Goal: Transaction & Acquisition: Obtain resource

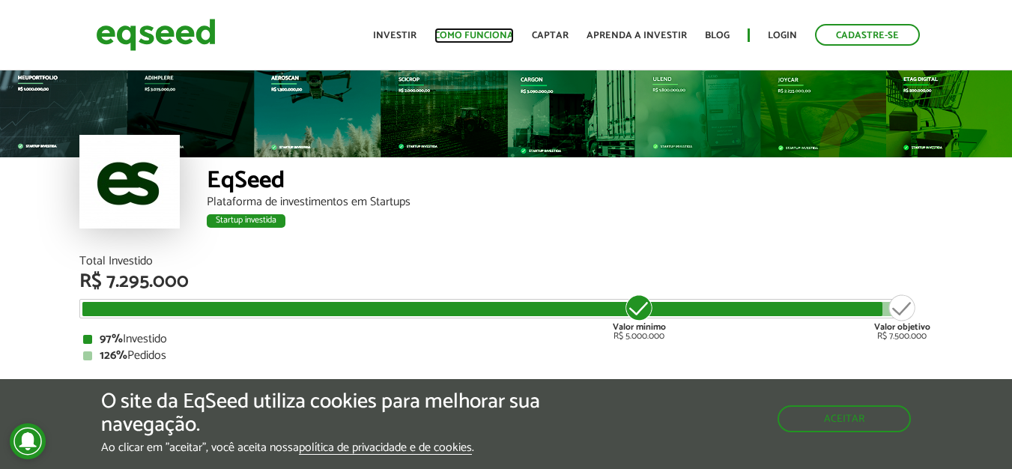
click at [486, 31] on link "Como funciona" at bounding box center [473, 36] width 79 height 10
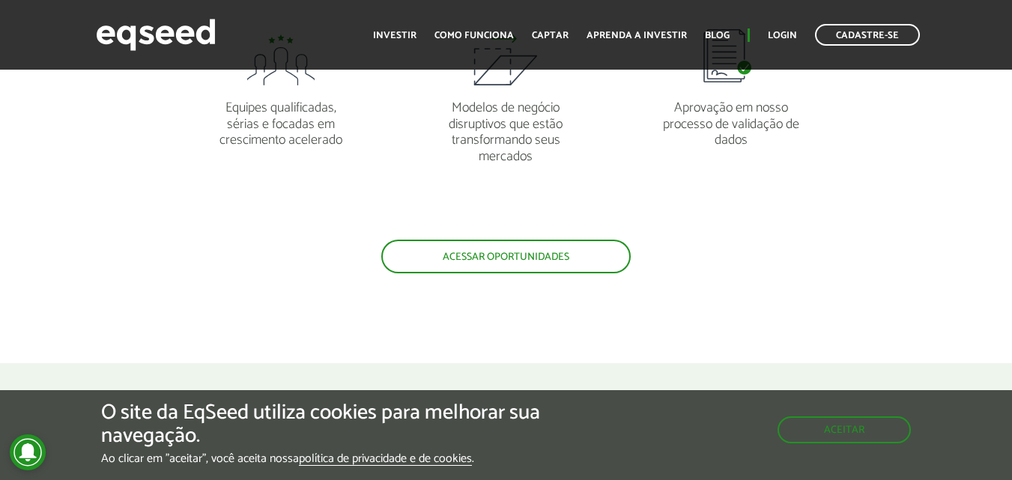
scroll to position [1423, 0]
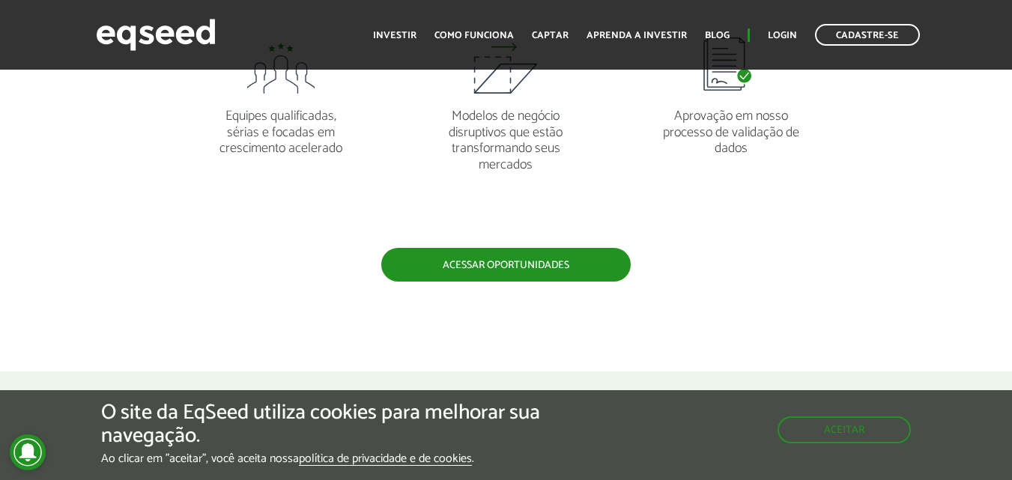
click at [490, 260] on link "Acessar oportunidades" at bounding box center [505, 265] width 249 height 34
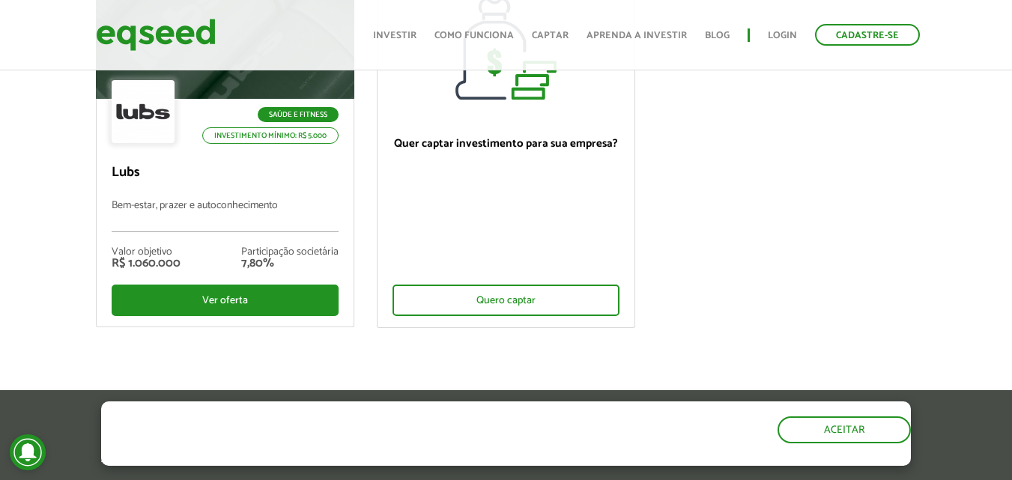
scroll to position [225, 0]
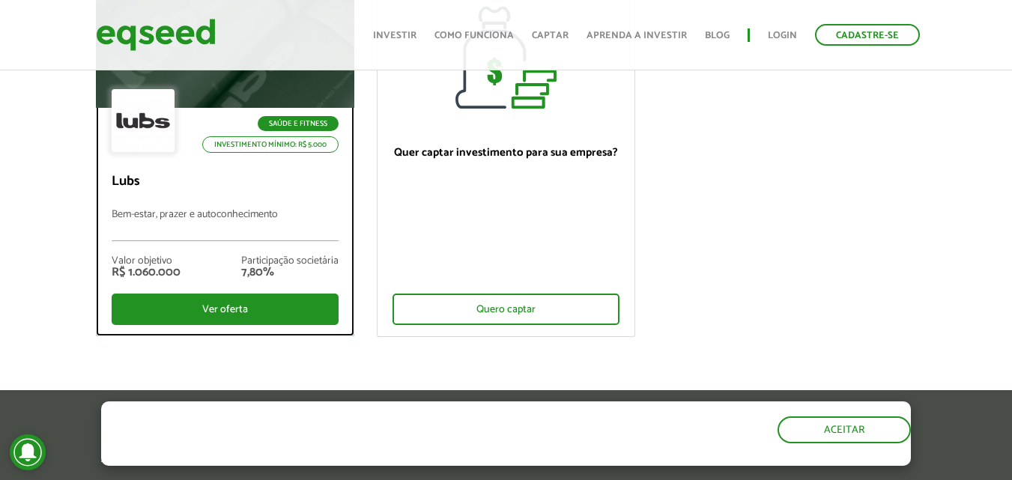
click at [255, 290] on div "Valor objetivo R$ 1.060.000 Participação societária 7,80%" at bounding box center [225, 267] width 227 height 52
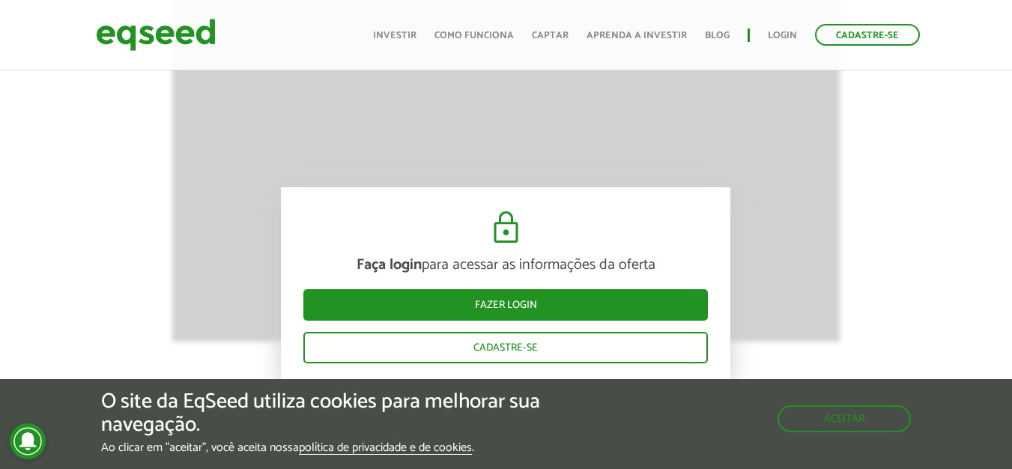
scroll to position [1572, 0]
